Goal: Navigation & Orientation: Find specific page/section

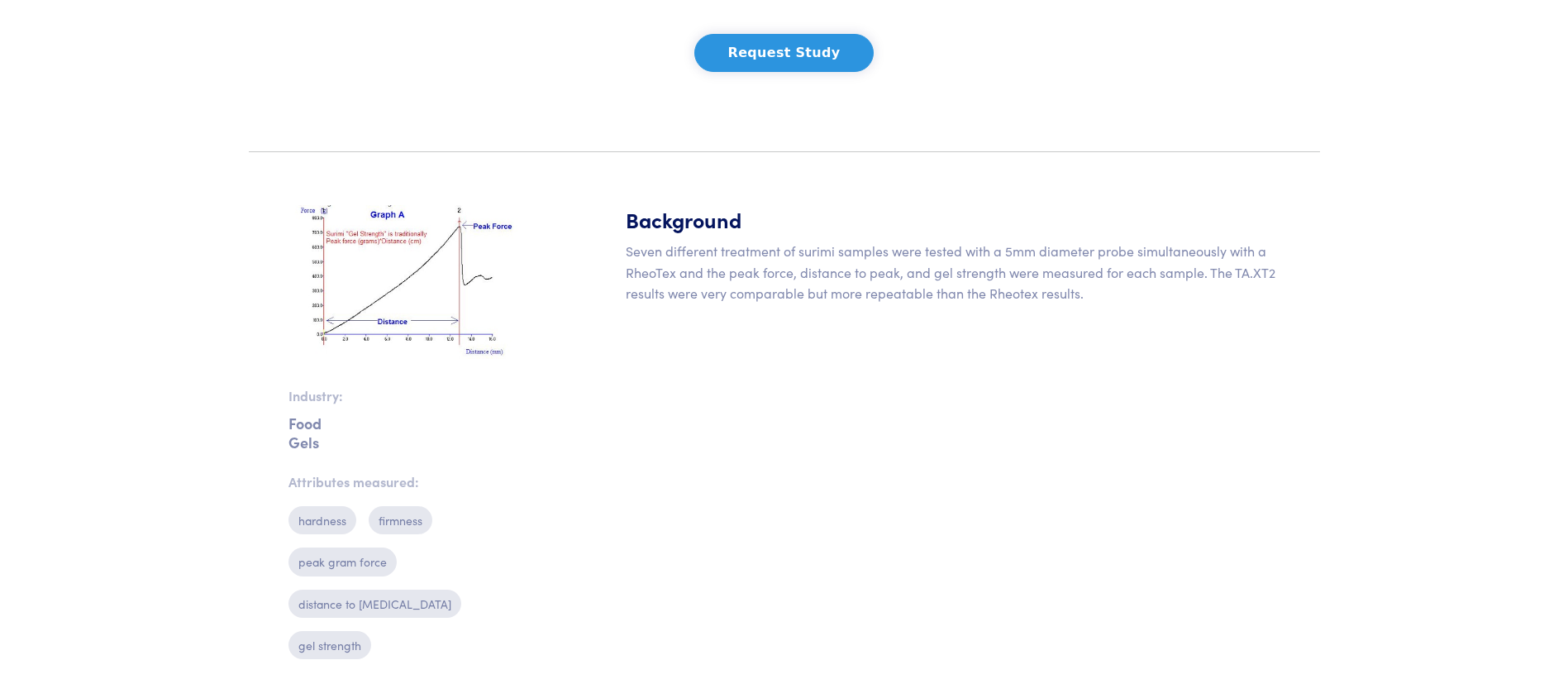
scroll to position [245, 0]
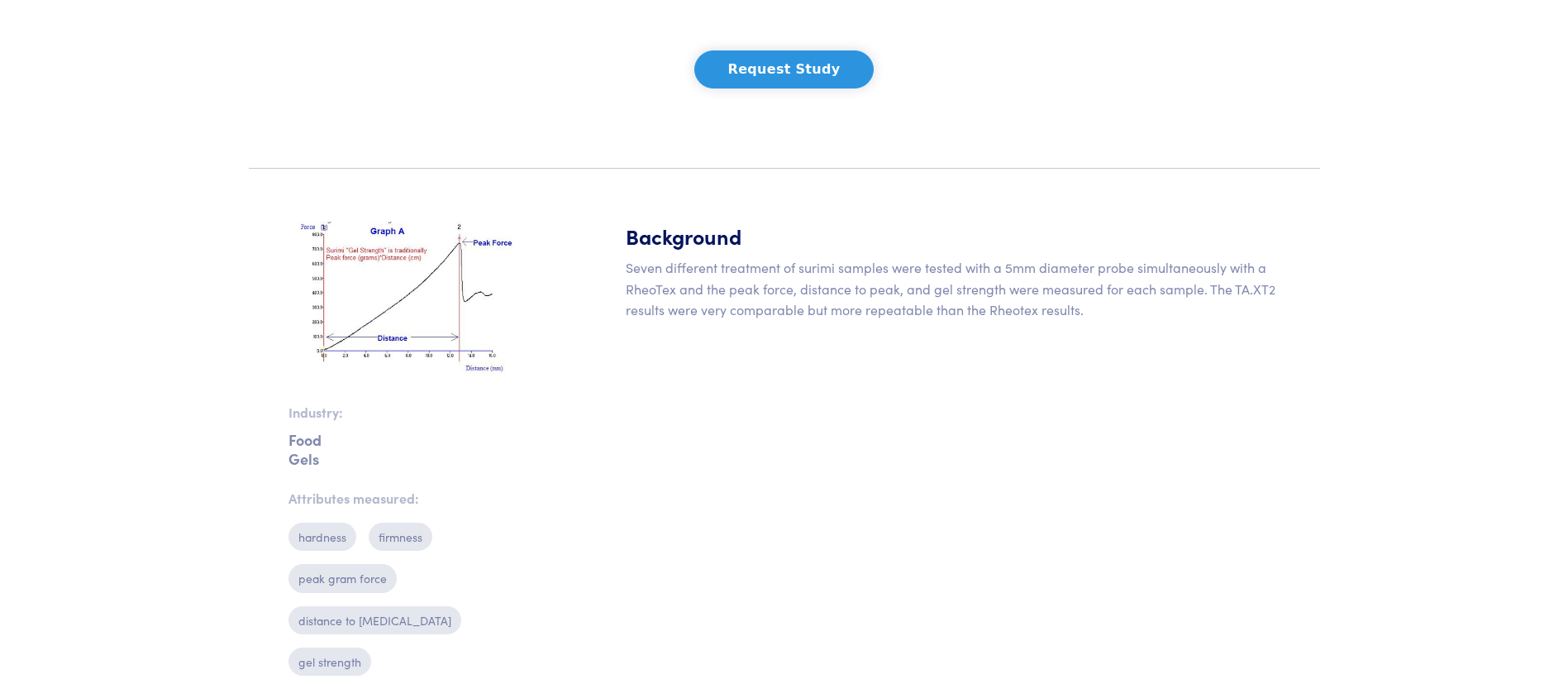
click at [382, 268] on img at bounding box center [405, 299] width 234 height 154
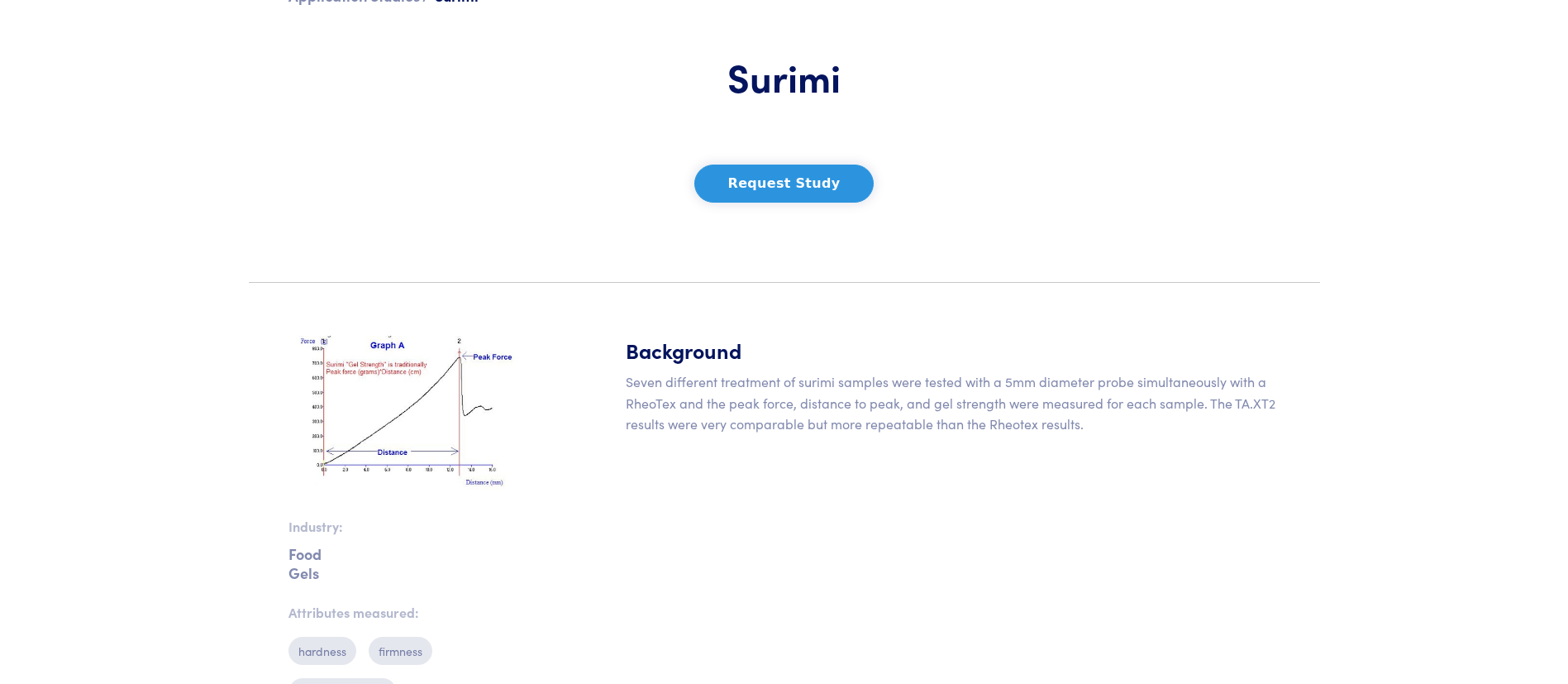
scroll to position [0, 0]
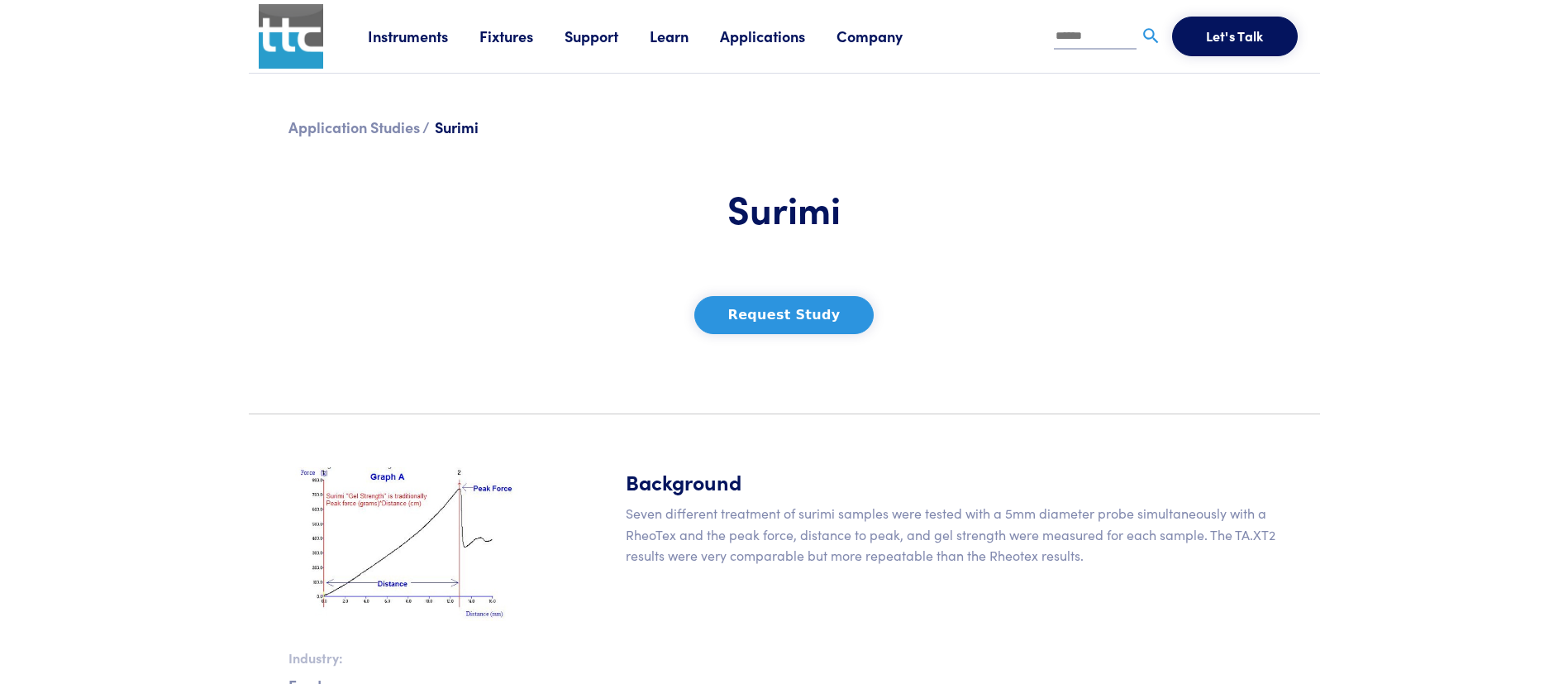
click at [582, 38] on link "Support" at bounding box center [607, 36] width 85 height 21
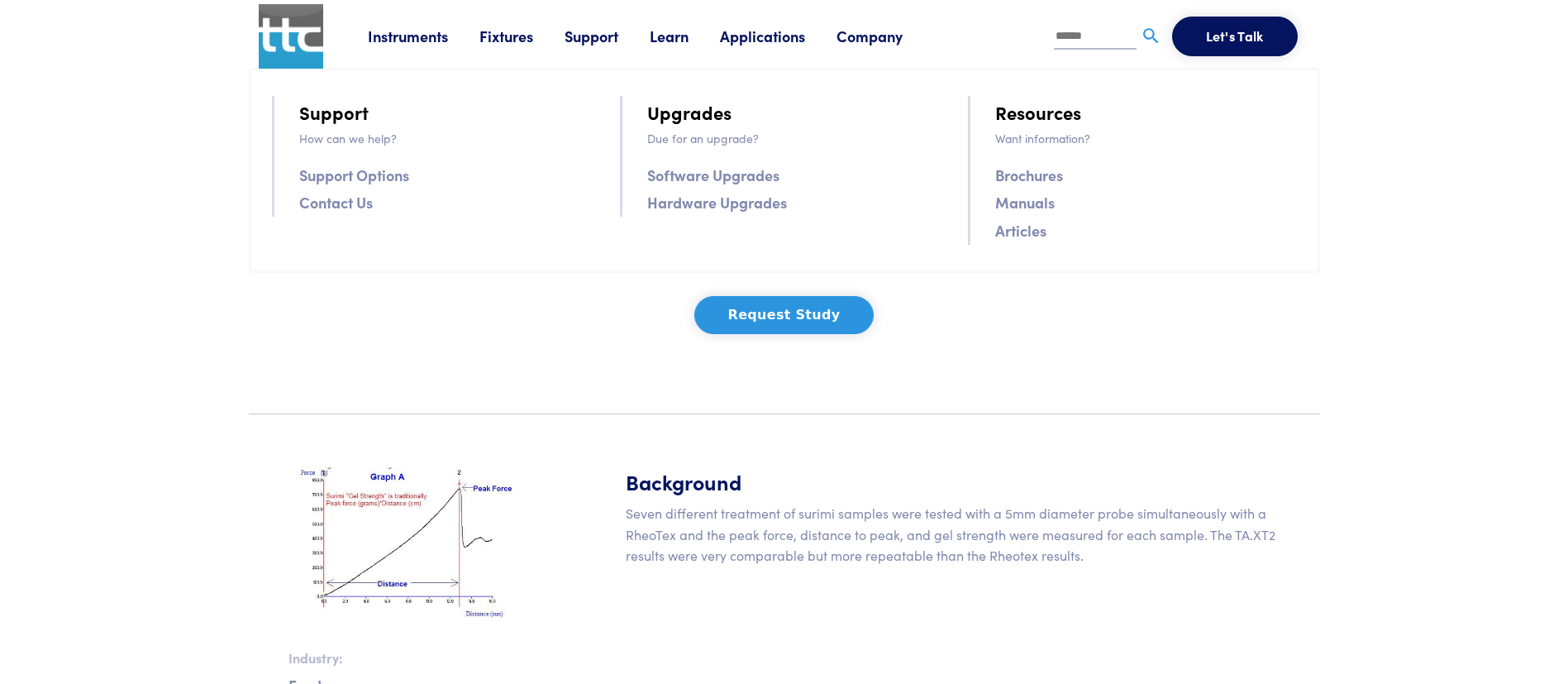
click at [514, 35] on link "Fixtures" at bounding box center [522, 36] width 85 height 21
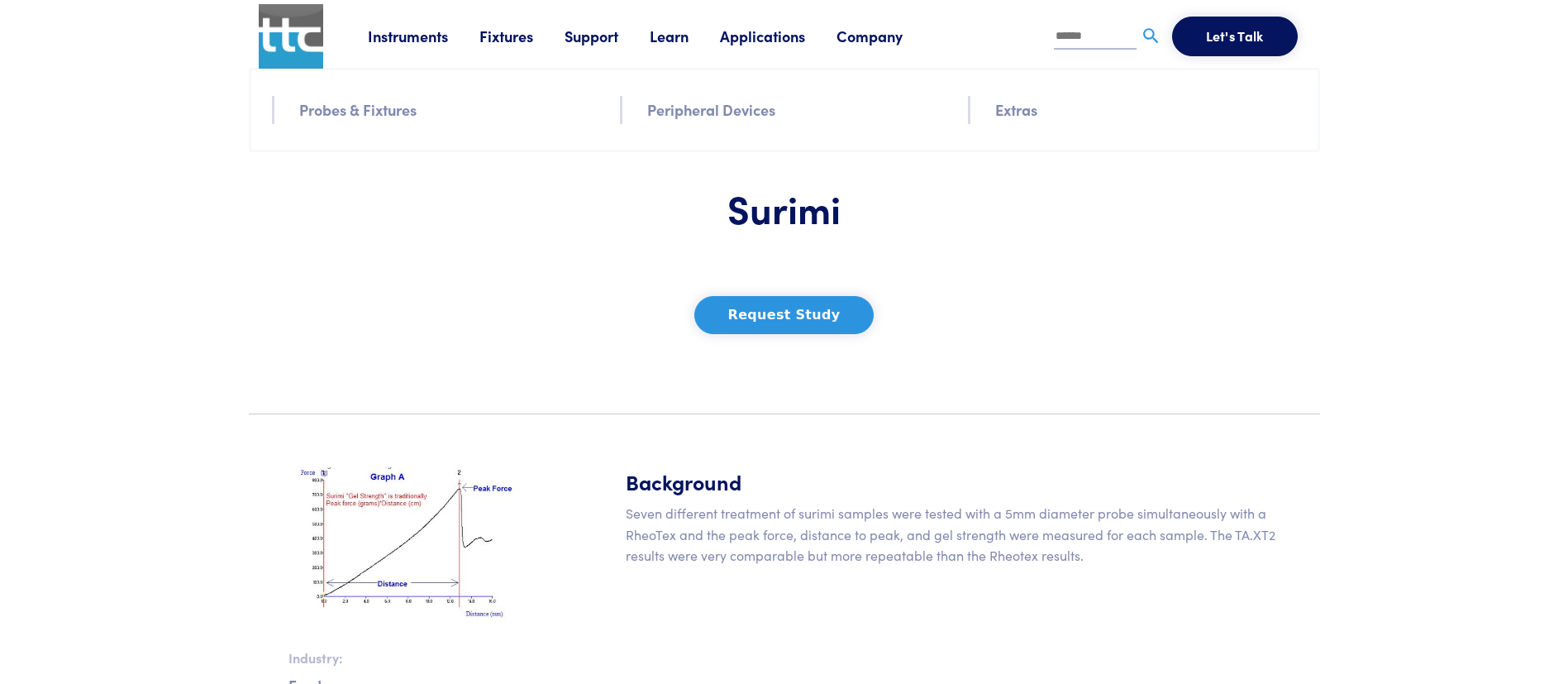
click at [387, 112] on link "Probes & Fixtures" at bounding box center [358, 110] width 117 height 24
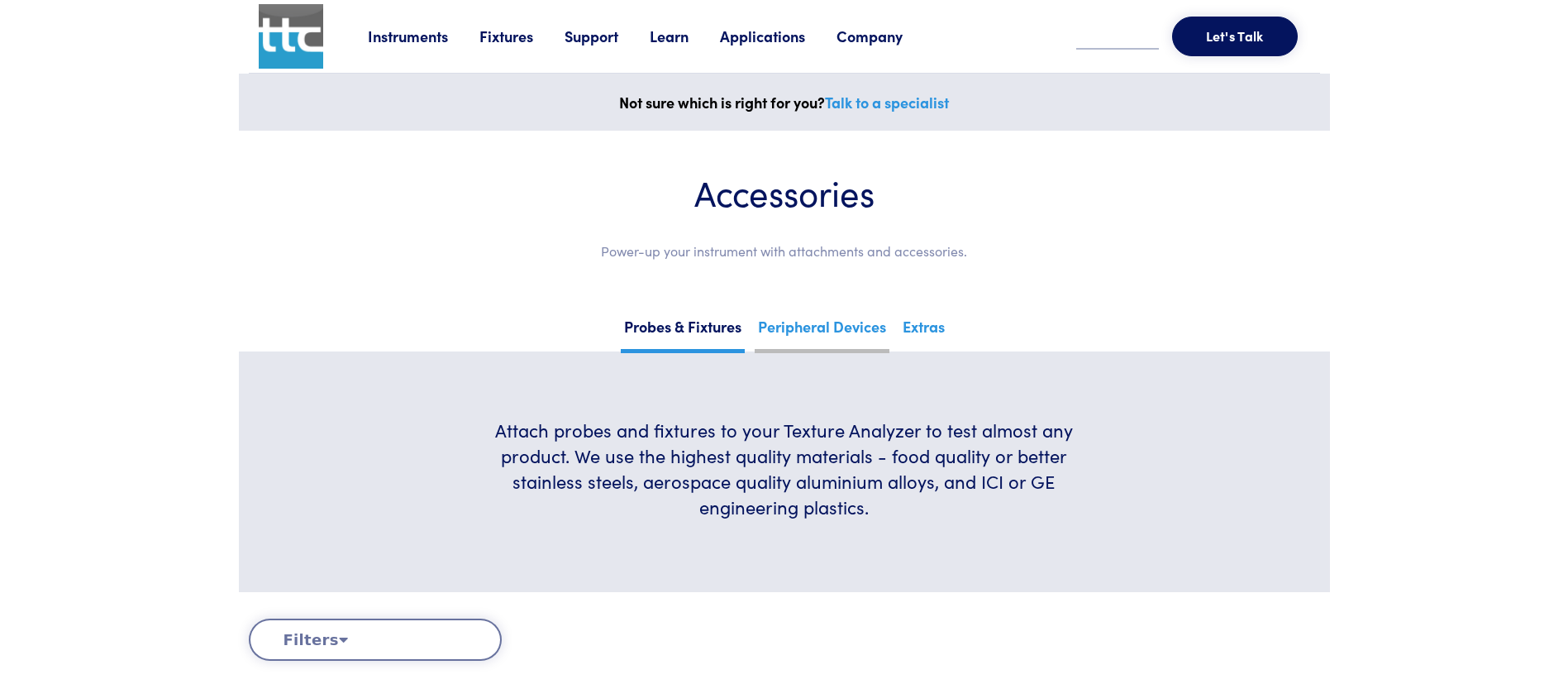
click at [795, 331] on link "Peripheral Devices" at bounding box center [822, 332] width 135 height 40
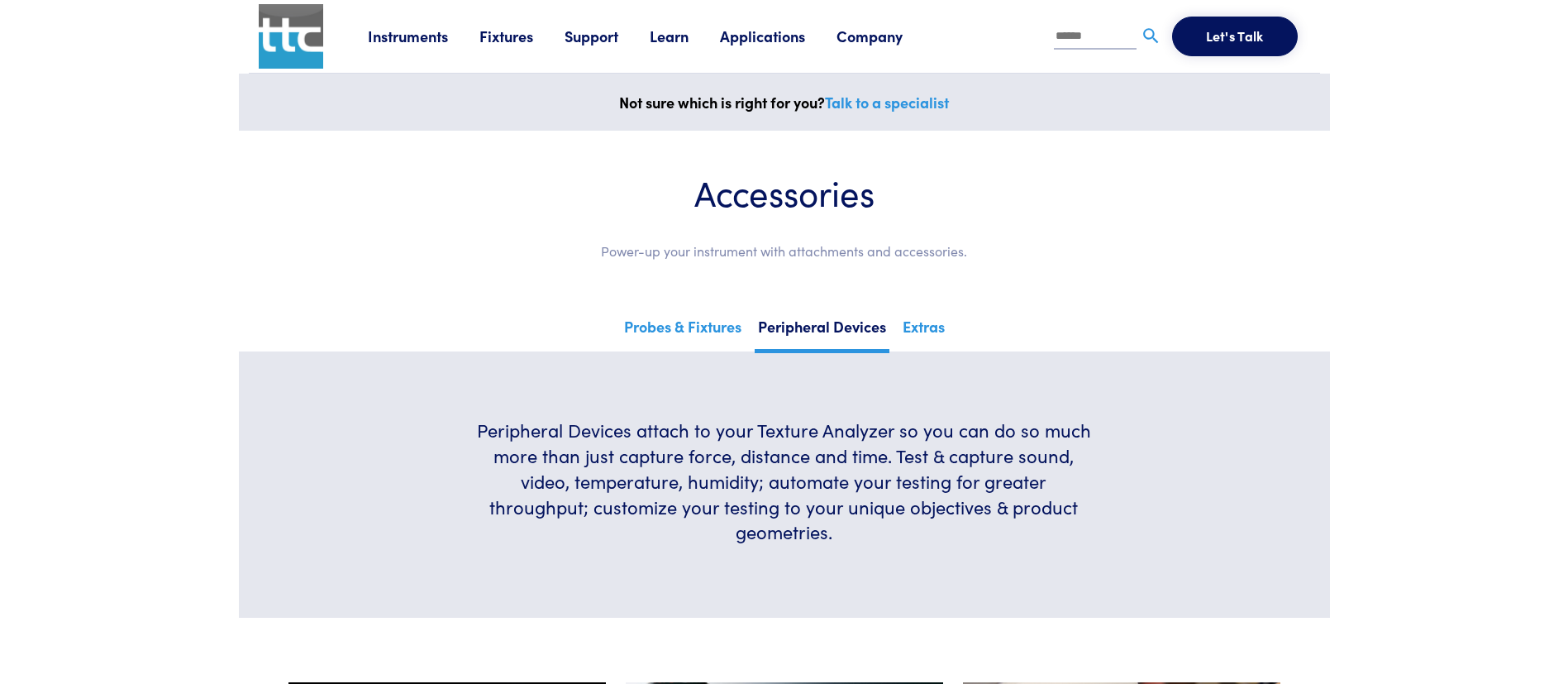
click at [430, 38] on link "Instruments" at bounding box center [424, 36] width 112 height 21
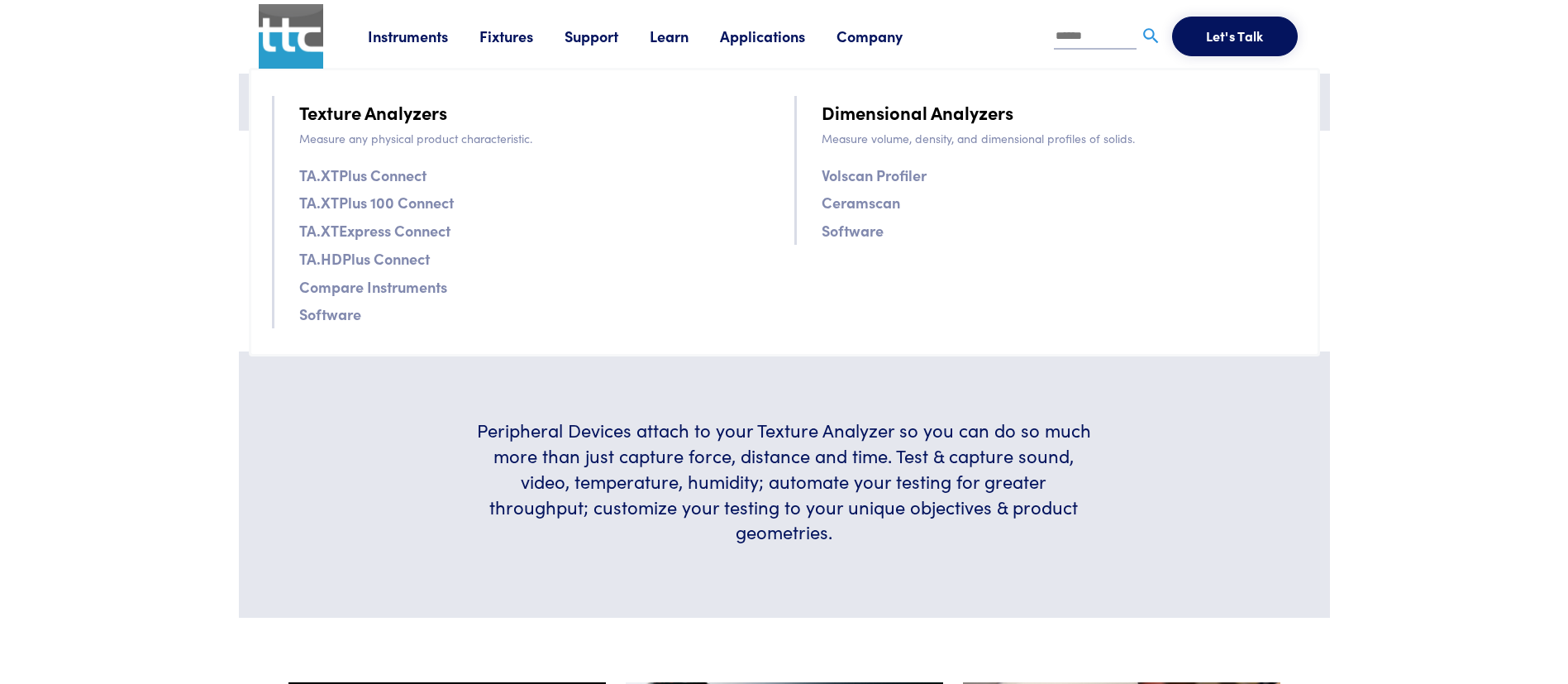
click at [438, 233] on link "TA.XTExpress Connect" at bounding box center [375, 230] width 151 height 24
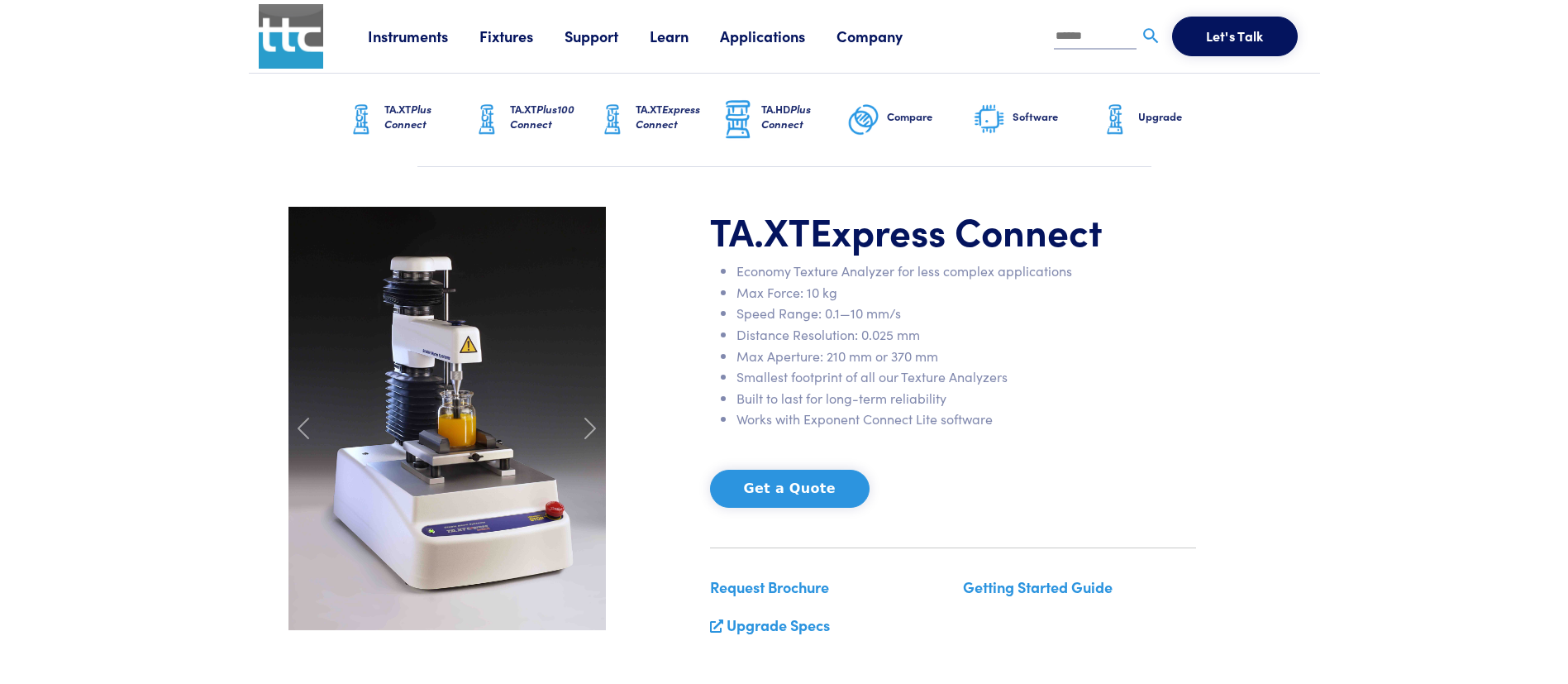
click at [443, 38] on link "Instruments" at bounding box center [424, 36] width 112 height 21
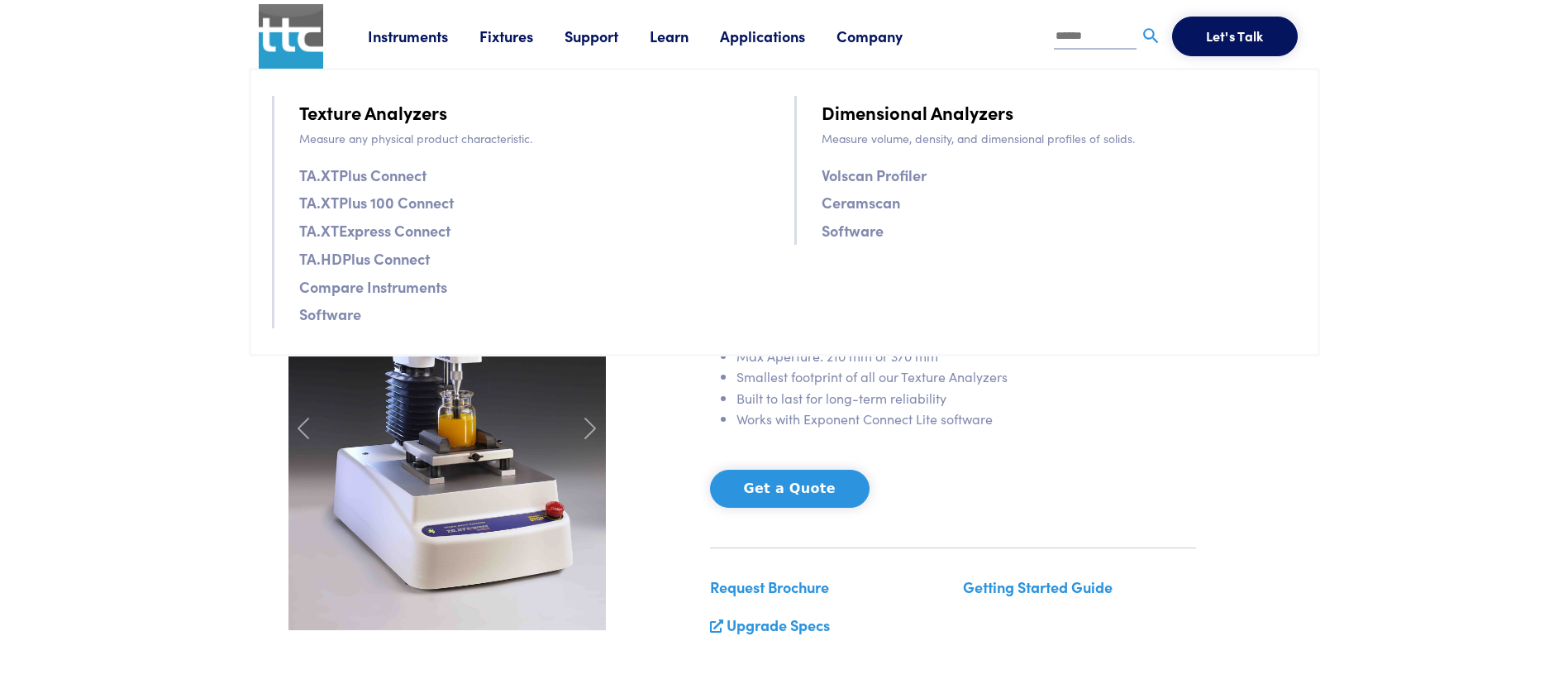
click at [506, 38] on link "Fixtures" at bounding box center [522, 36] width 85 height 21
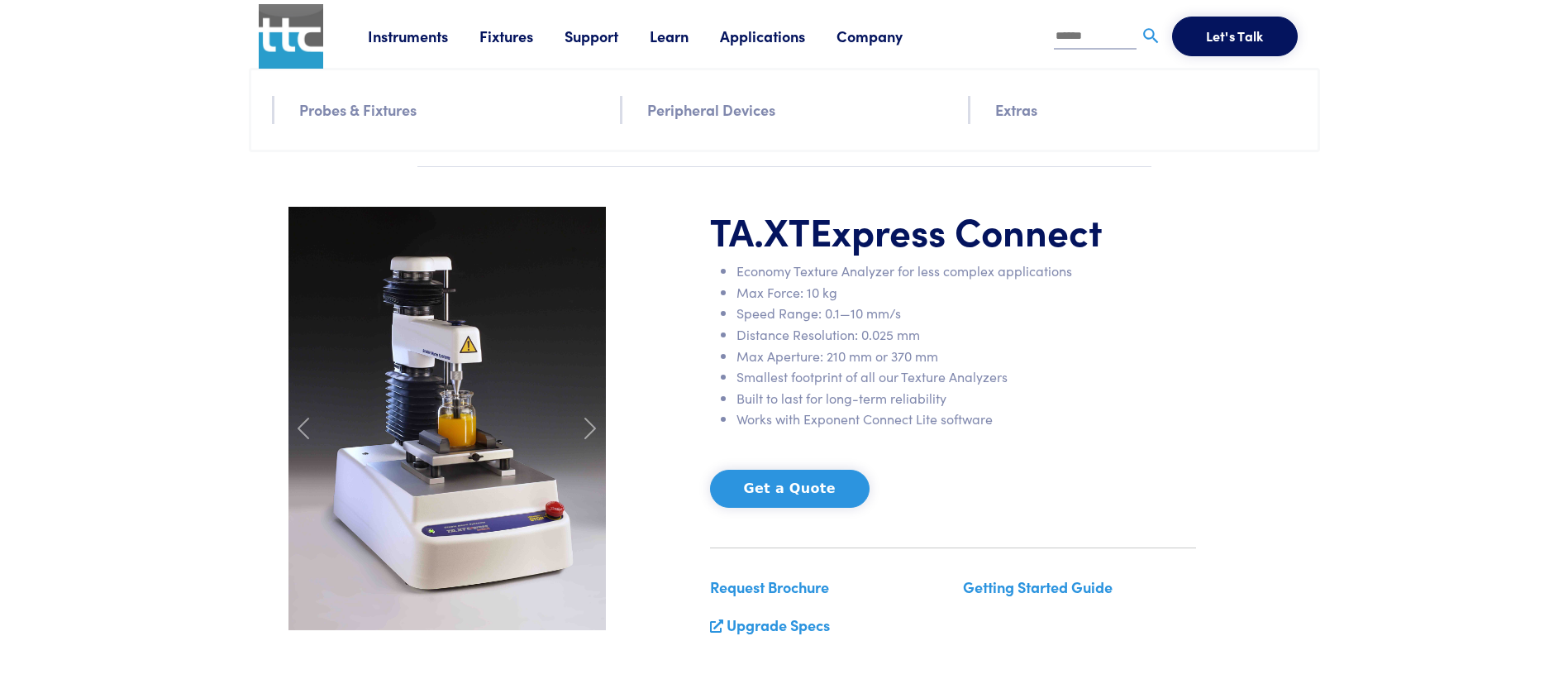
click at [513, 38] on link "Fixtures" at bounding box center [522, 36] width 85 height 21
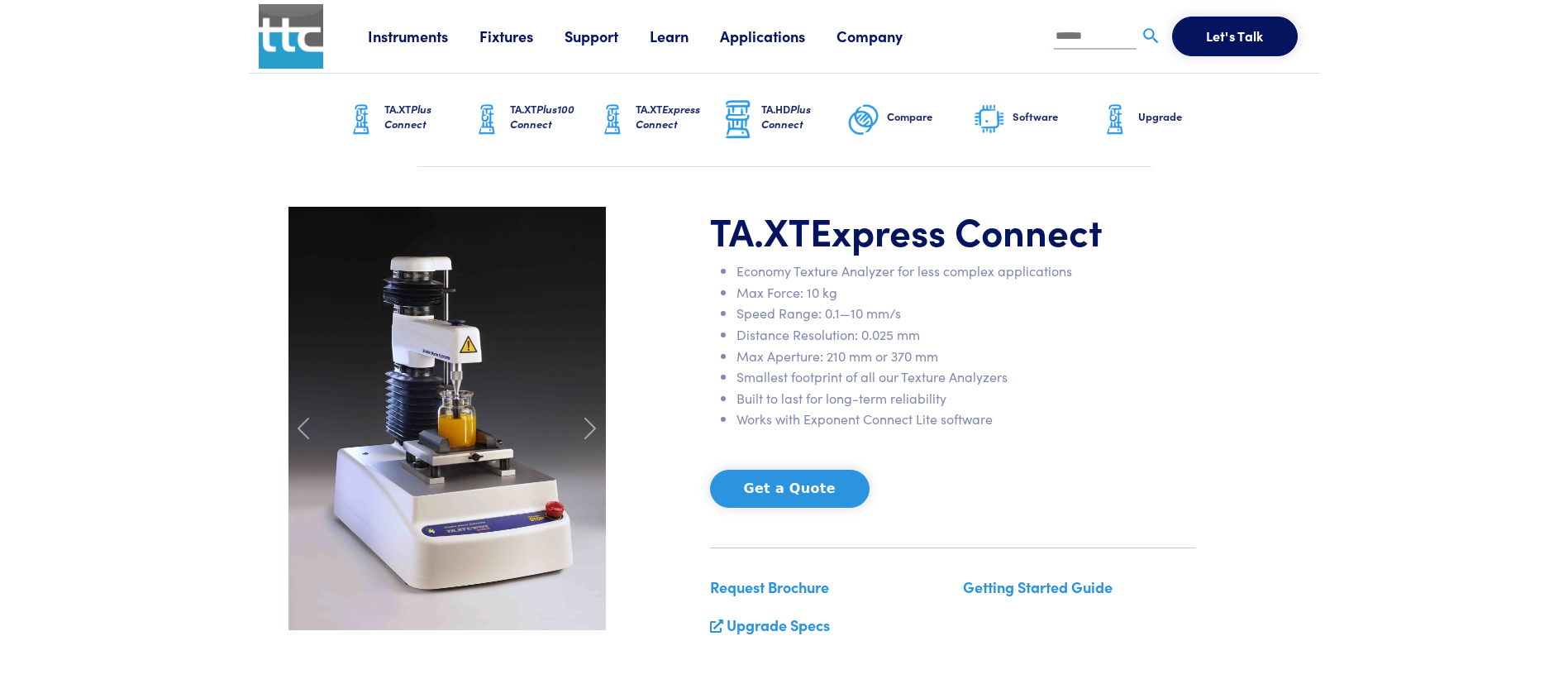
click at [513, 38] on link "Fixtures" at bounding box center [522, 36] width 85 height 21
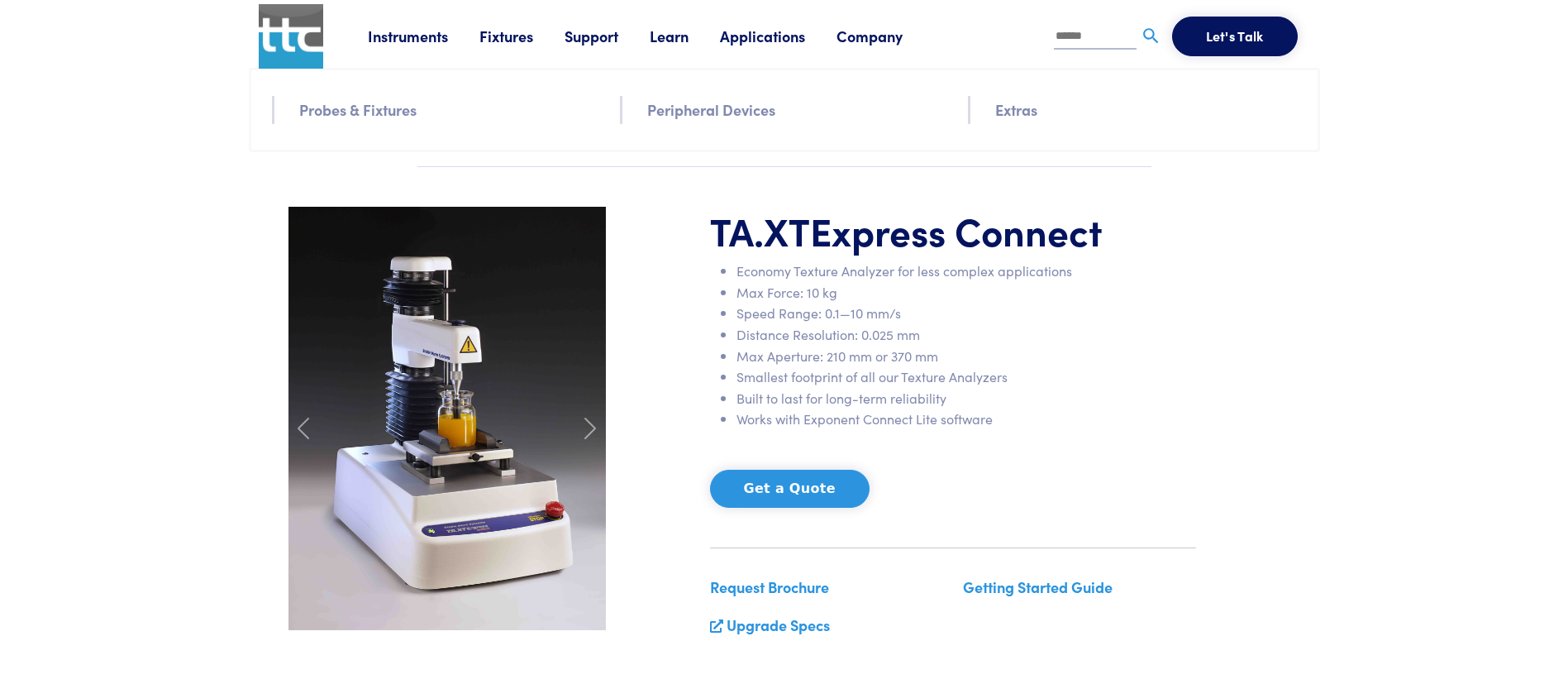
click at [754, 40] on link "Applications" at bounding box center [778, 36] width 116 height 21
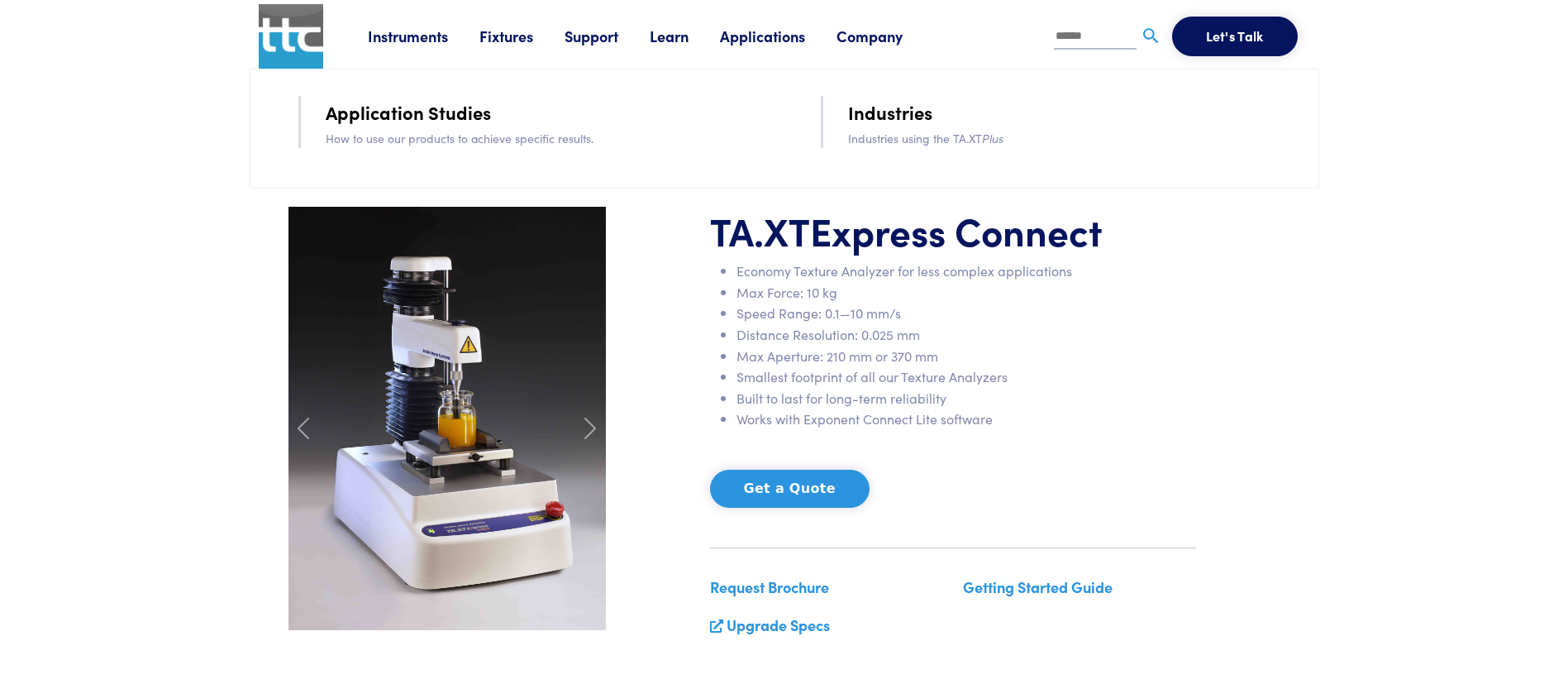
click at [669, 40] on link "Learn" at bounding box center [684, 36] width 71 height 21
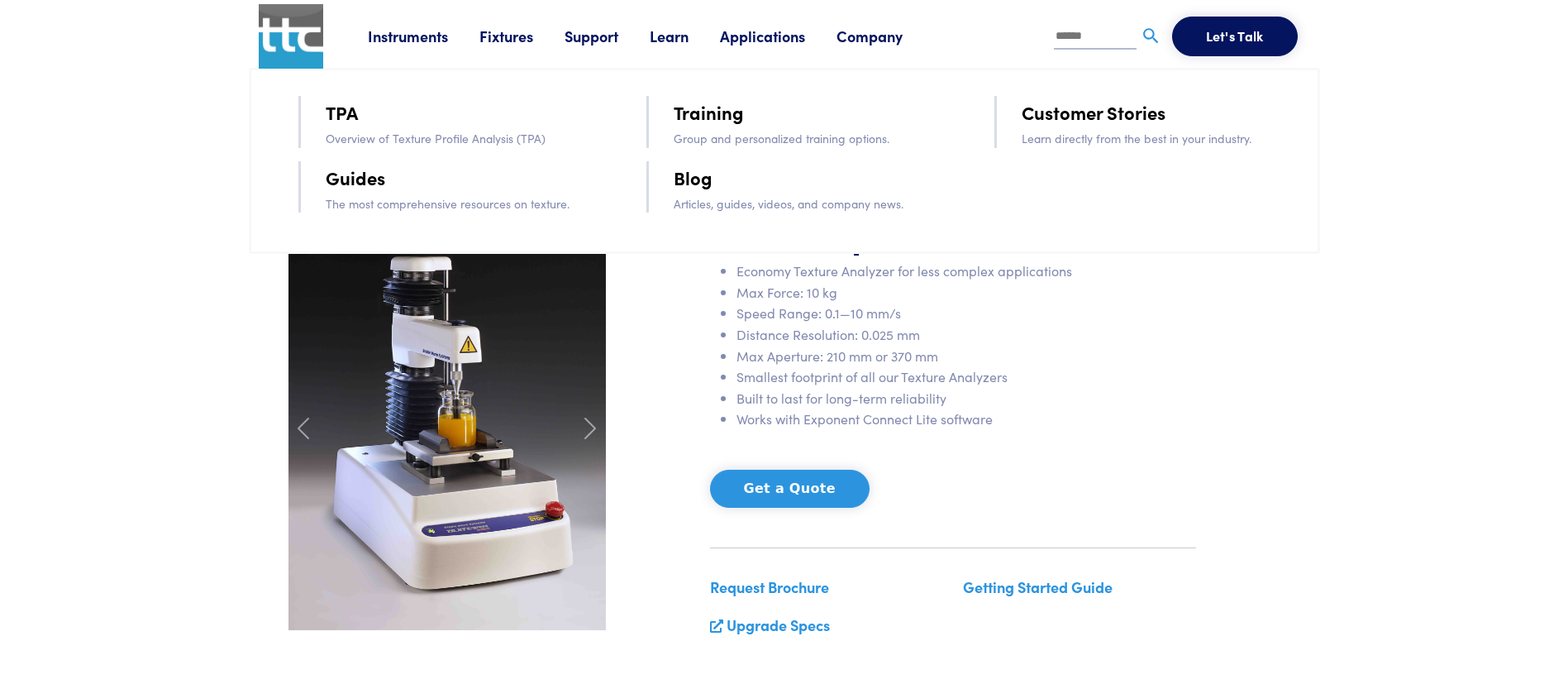
click at [495, 35] on link "Fixtures" at bounding box center [522, 36] width 85 height 21
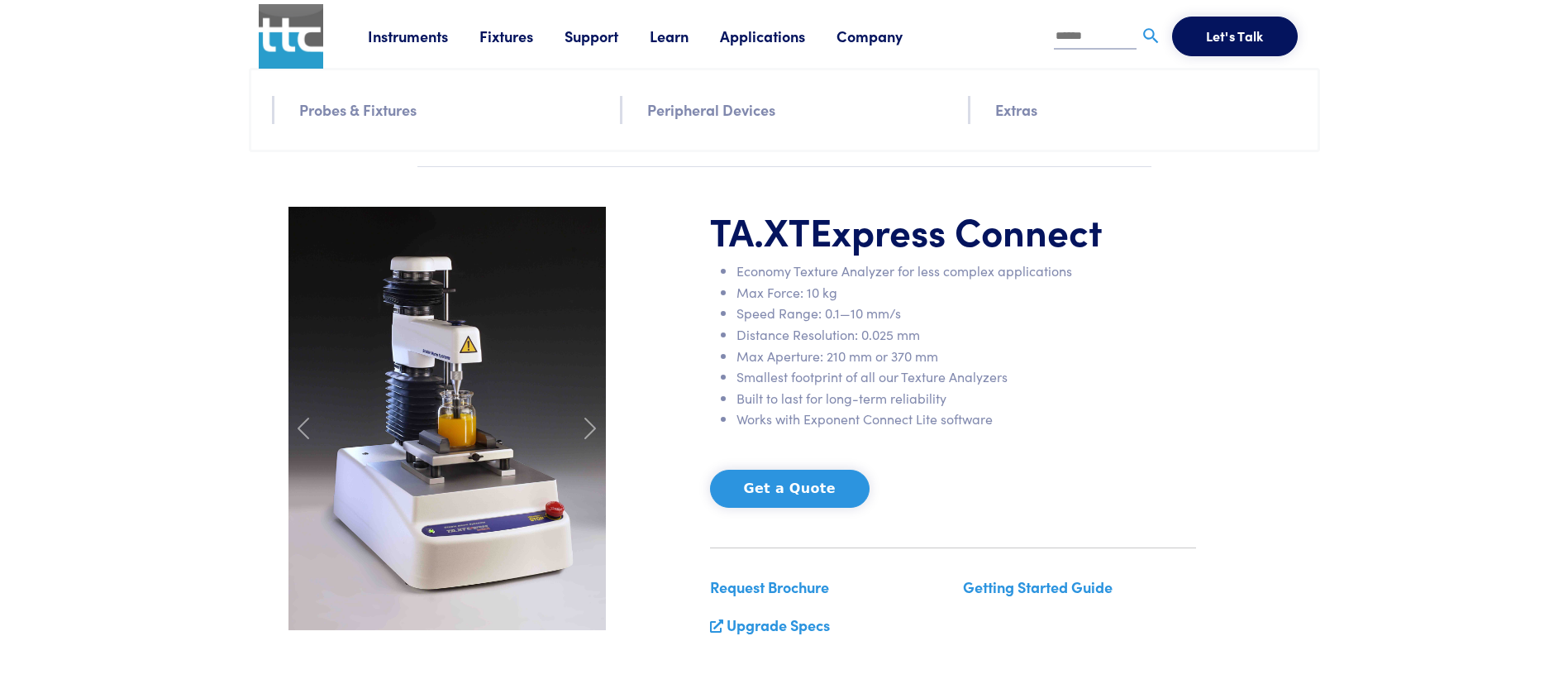
click at [389, 111] on link "Probes & Fixtures" at bounding box center [358, 110] width 117 height 24
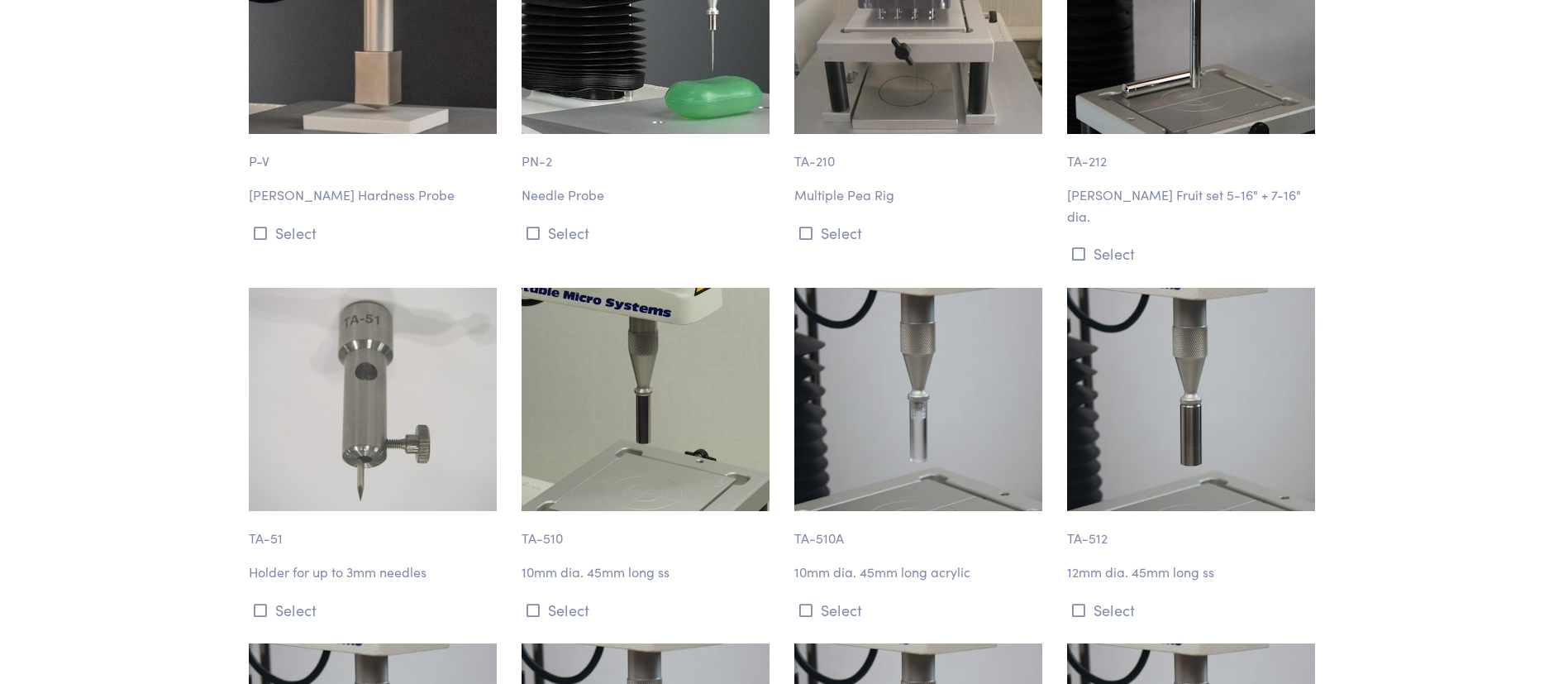
scroll to position [4091, 0]
